Goal: Check status: Check status

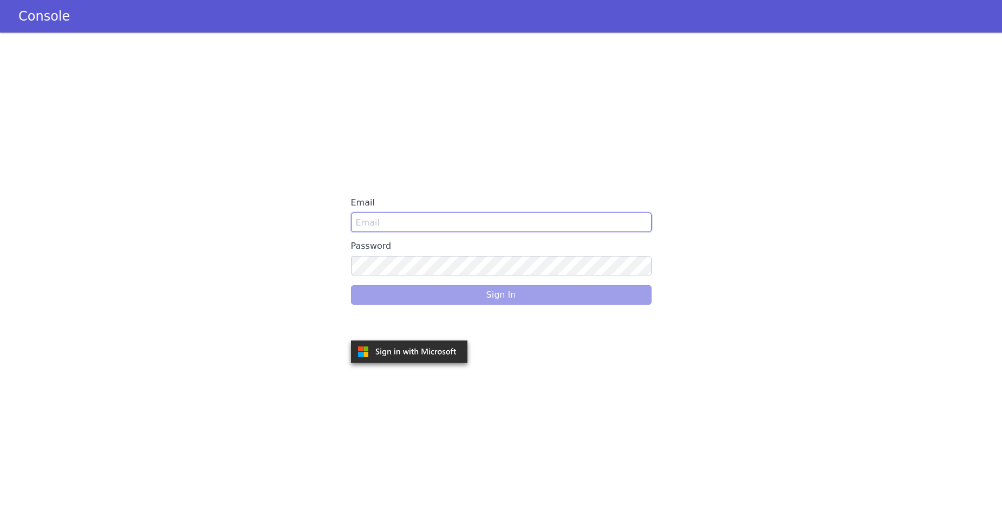
type input "[PERSON_NAME][EMAIL_ADDRESS][DOMAIN_NAME]"
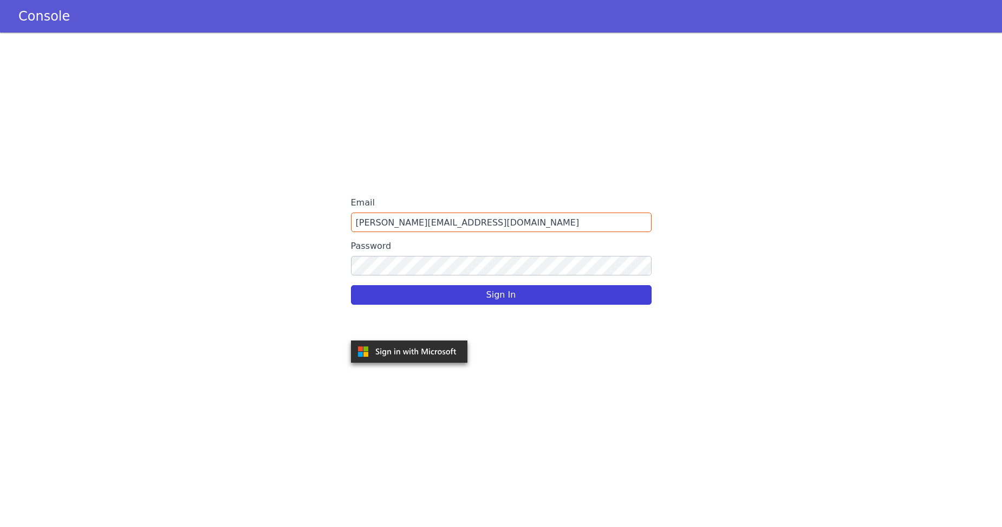
click at [380, 298] on div "Sign In" at bounding box center [501, 295] width 301 height 30
click at [517, 288] on button "Sign In" at bounding box center [501, 295] width 301 height 20
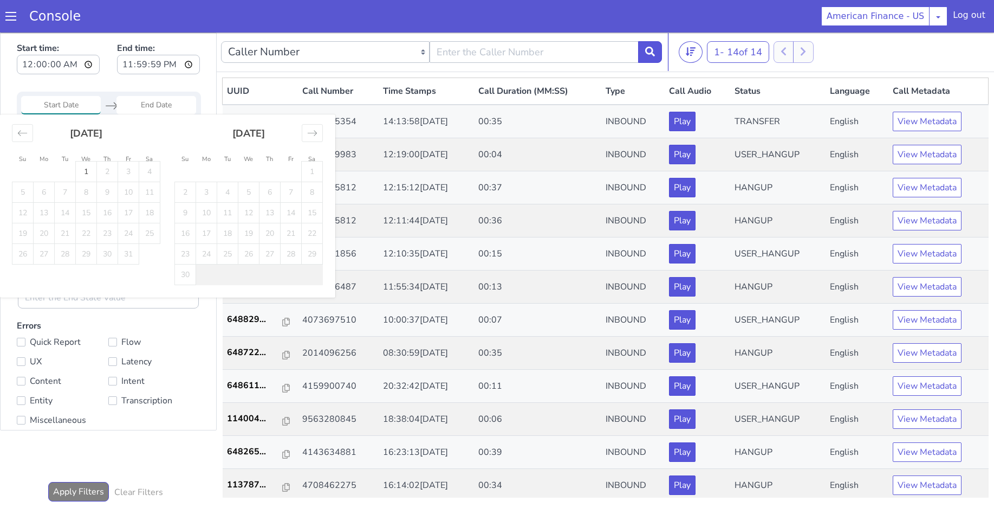
click at [61, 101] on input "Start Date" at bounding box center [61, 105] width 80 height 18
click at [26, 135] on icon "Move backward to switch to the previous month." at bounding box center [22, 133] width 10 height 10
click at [50, 256] on td "29" at bounding box center [44, 254] width 21 height 21
type input "[DATE]"
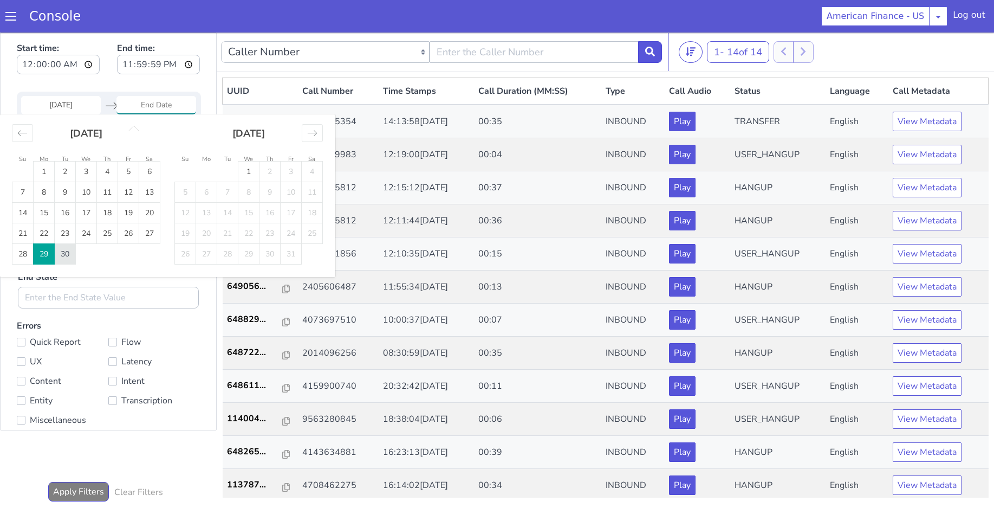
click at [71, 256] on td "30" at bounding box center [65, 254] width 21 height 21
type input "[DATE]"
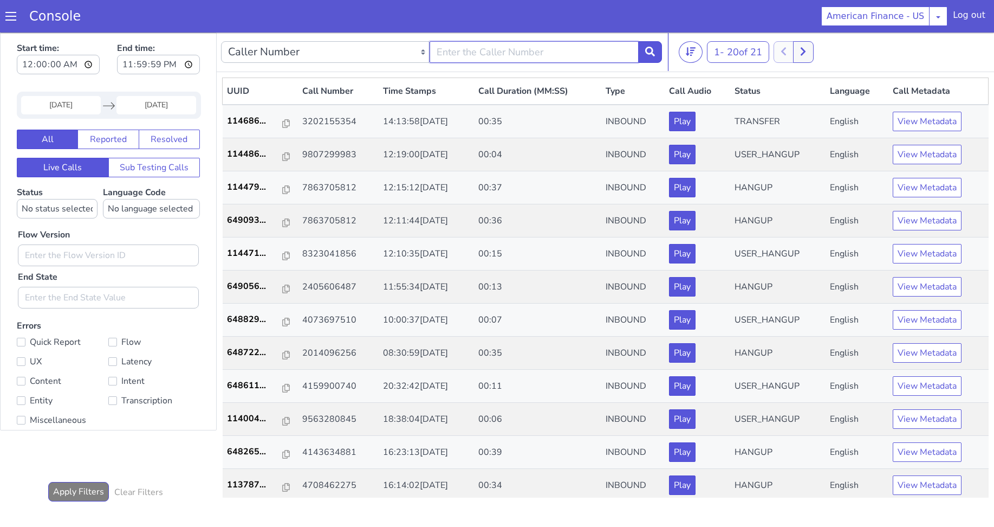
click at [465, 54] on input "text" at bounding box center [534, 52] width 209 height 22
paste input "3202155354"
type input "3202155354"
click at [655, 52] on button at bounding box center [650, 52] width 24 height 22
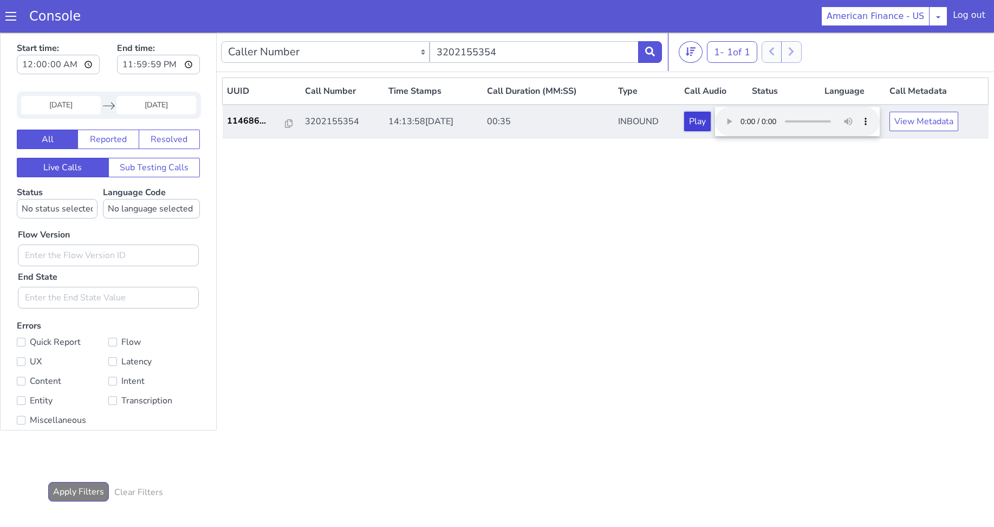
click at [705, 129] on button "Play" at bounding box center [697, 122] width 27 height 20
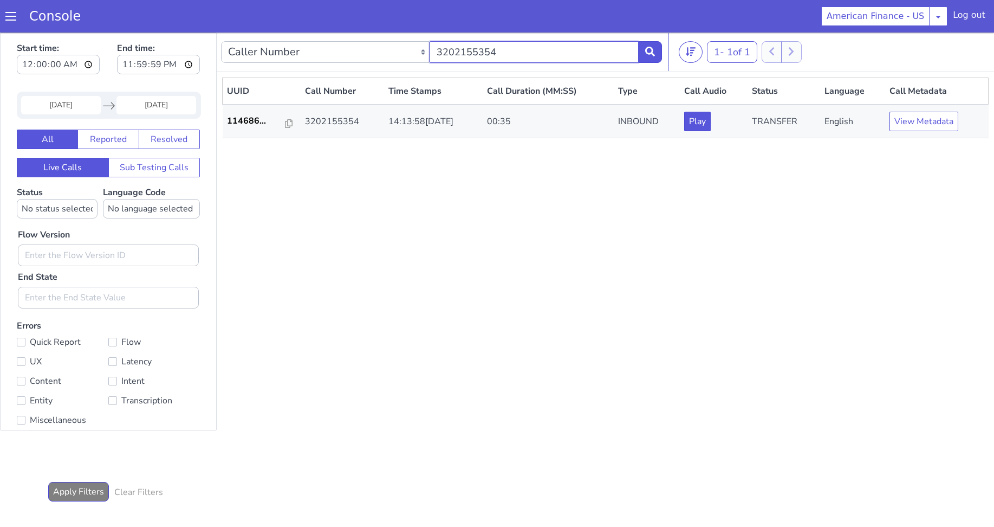
drag, startPoint x: 562, startPoint y: 55, endPoint x: 420, endPoint y: 50, distance: 142.5
click at [420, 50] on div "Caller Number Call UUID Custom Parameter 3202155354" at bounding box center [441, 52] width 441 height 30
paste input "3202155354"
type input "3202155354"
click at [645, 51] on icon at bounding box center [650, 52] width 10 height 10
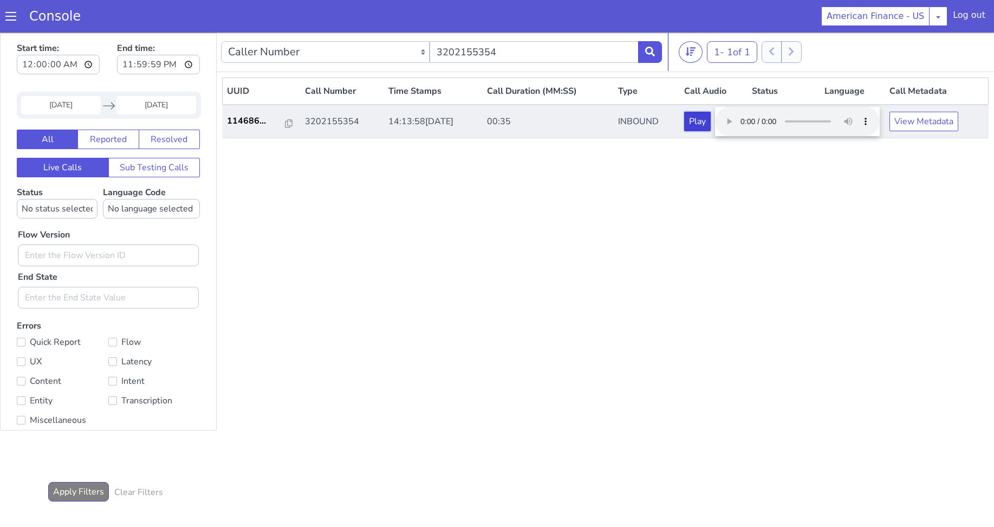
click at [711, 120] on button "Play" at bounding box center [697, 122] width 27 height 20
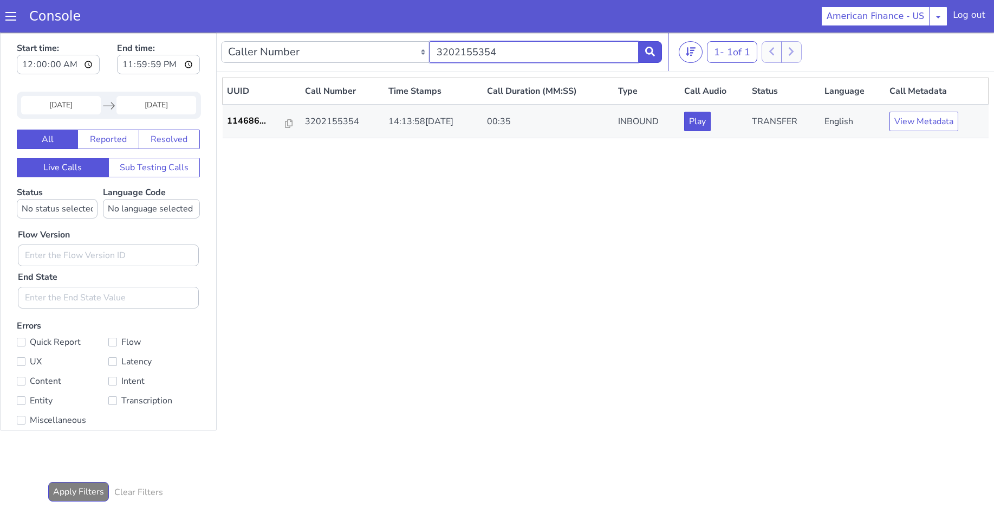
drag, startPoint x: 534, startPoint y: 57, endPoint x: 360, endPoint y: 55, distance: 173.3
click at [360, 55] on div "Caller Number Call UUID Custom Parameter 3202155354" at bounding box center [441, 52] width 441 height 30
paste input "4405020135"
type input "4405020135"
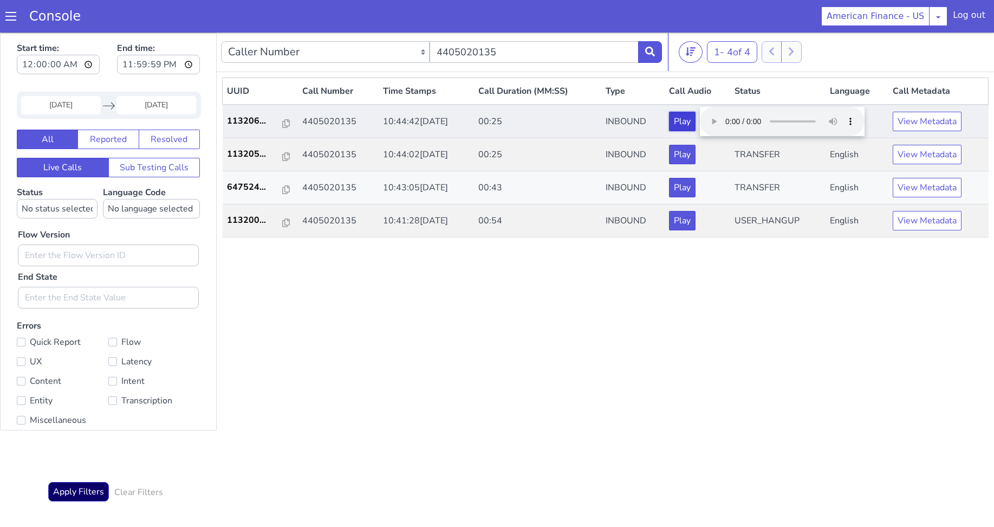
click at [696, 121] on button "Play" at bounding box center [682, 122] width 27 height 20
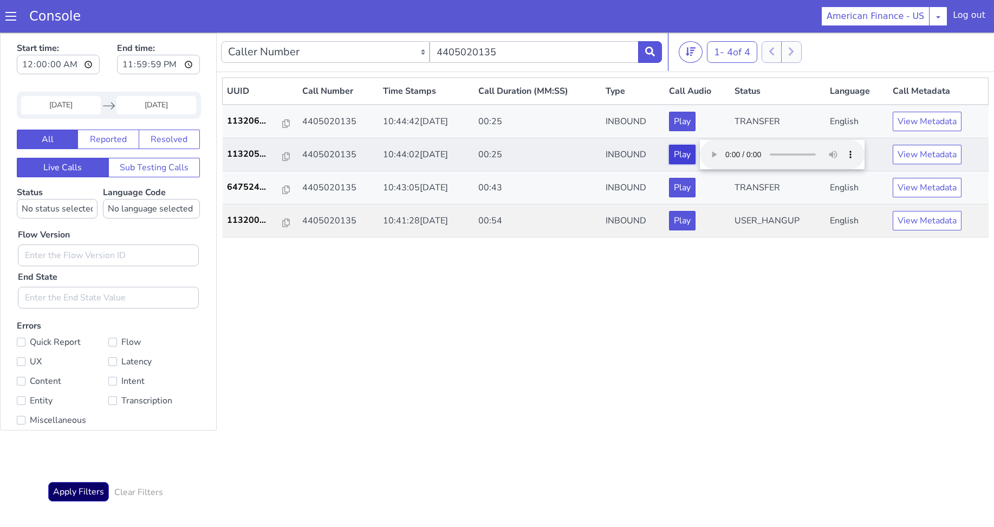
click at [690, 152] on button "Play" at bounding box center [682, 155] width 27 height 20
click at [696, 157] on button "Play" at bounding box center [682, 155] width 27 height 20
drag, startPoint x: 503, startPoint y: 54, endPoint x: 436, endPoint y: 48, distance: 68.0
click at [436, 48] on input "4405020135" at bounding box center [534, 52] width 209 height 22
